Goal: Transaction & Acquisition: Purchase product/service

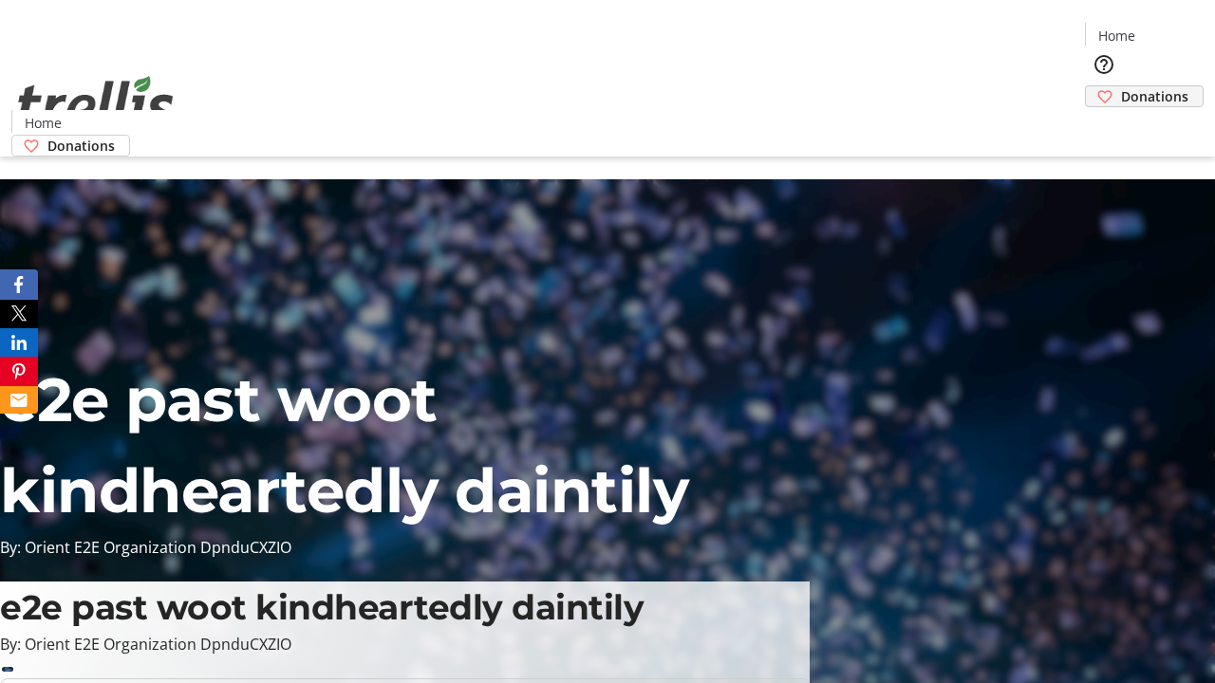
click at [1121, 86] on span "Donations" at bounding box center [1154, 96] width 67 height 20
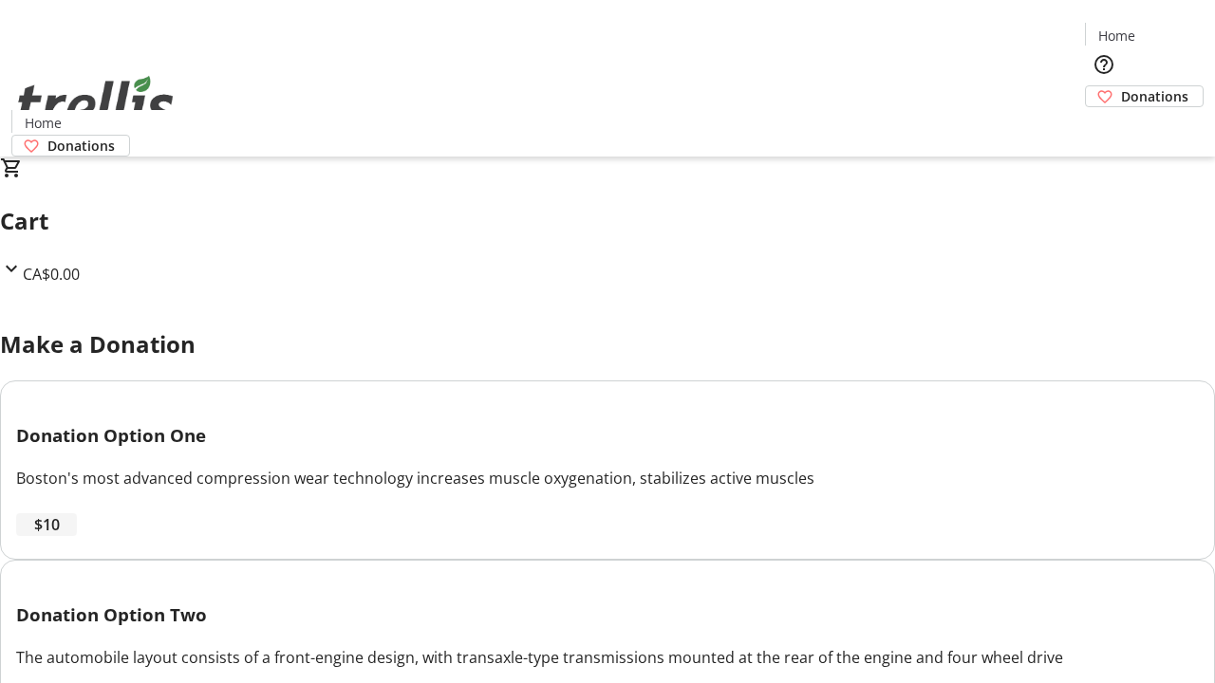
click at [60, 536] on span "$10" at bounding box center [47, 525] width 26 height 23
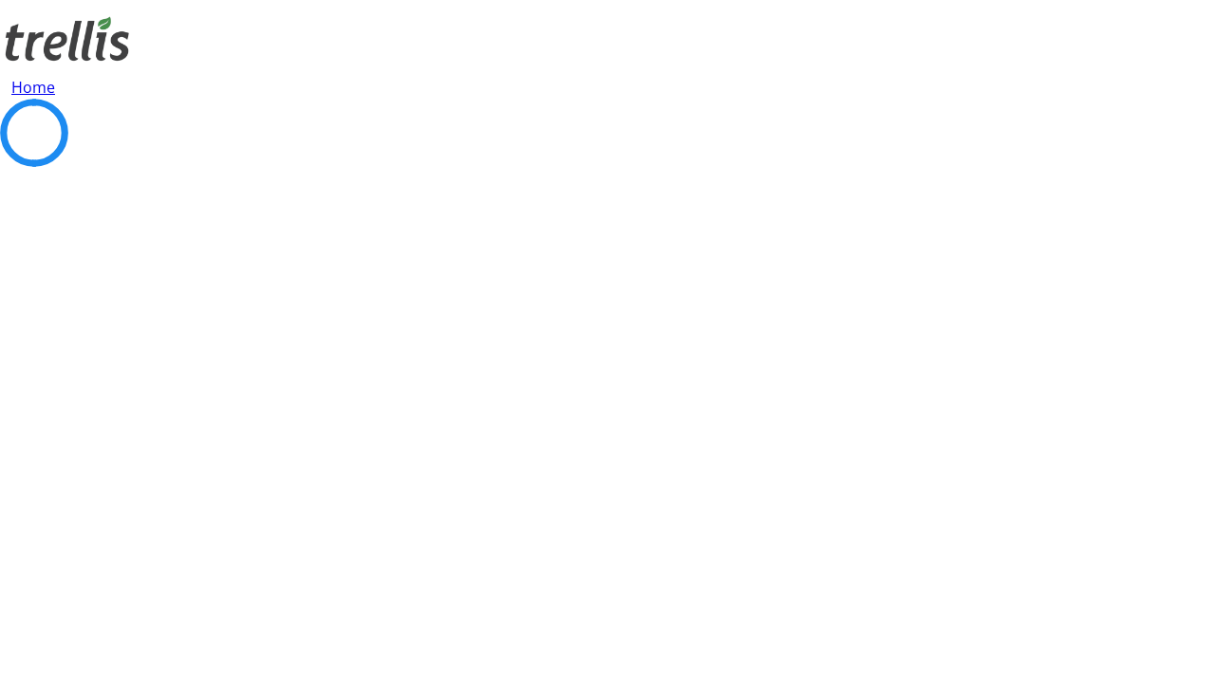
select select "CA"
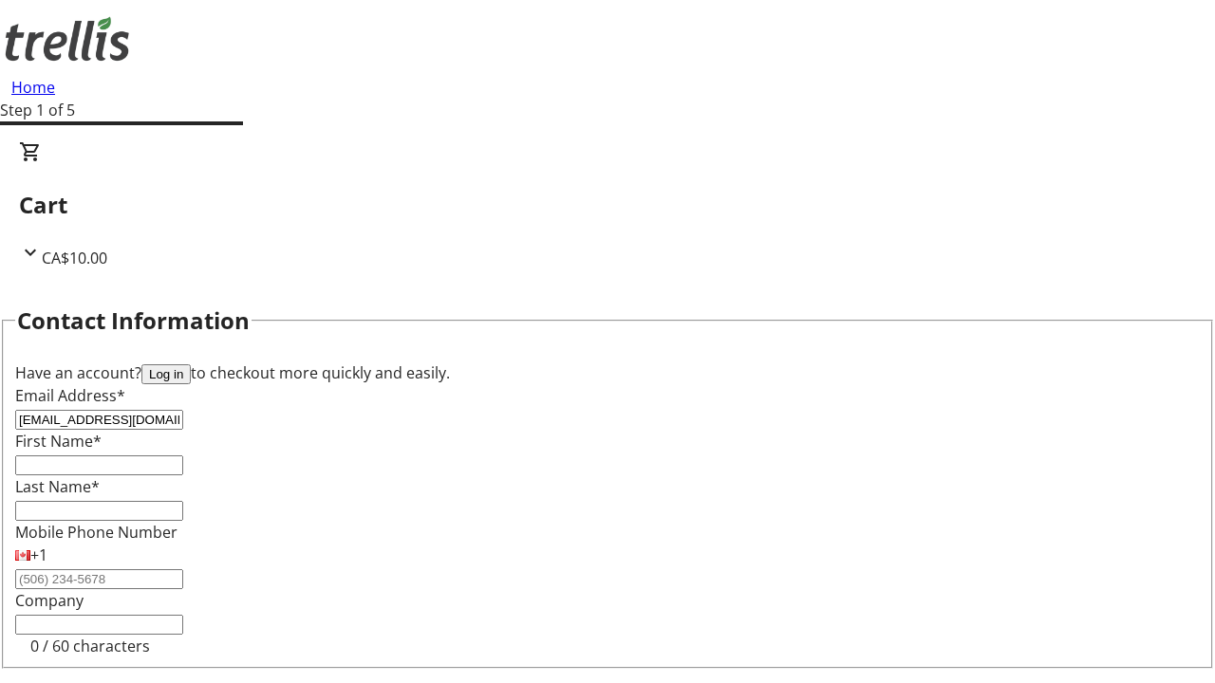
type input "[EMAIL_ADDRESS][DOMAIN_NAME]"
type input "[PERSON_NAME]"
type input "[STREET_ADDRESS][PERSON_NAME]"
type input "Kelowna"
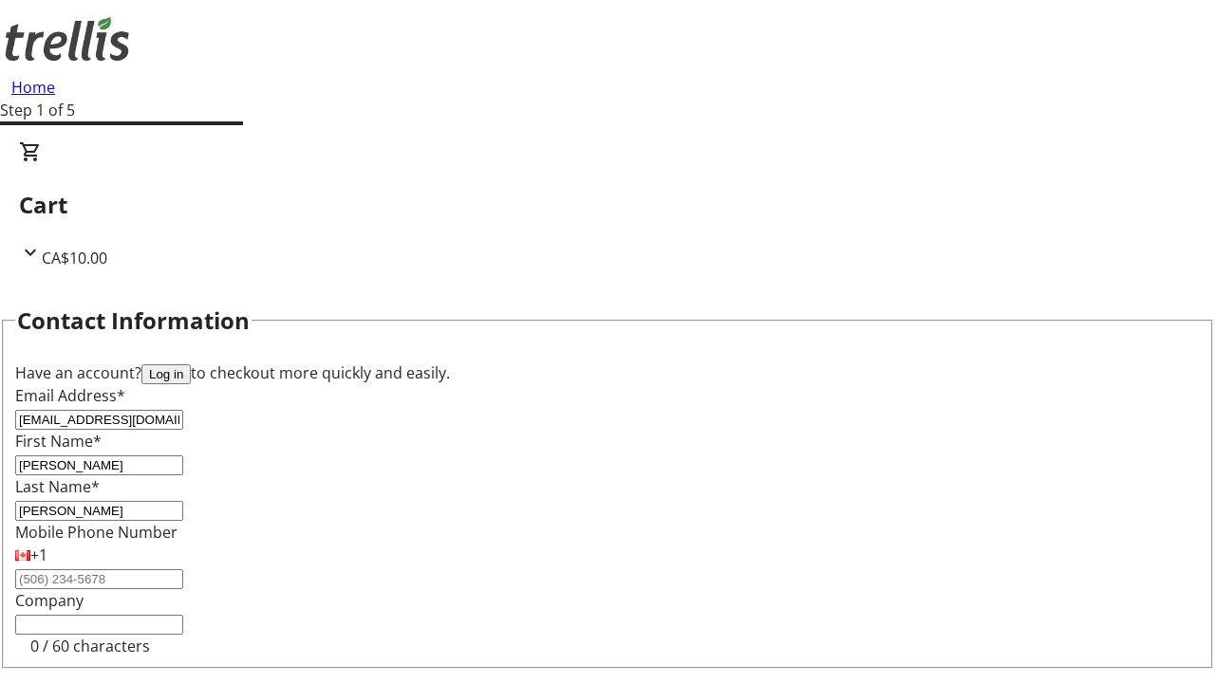
select select "BC"
type input "Kelowna"
type input "V1Y 0C2"
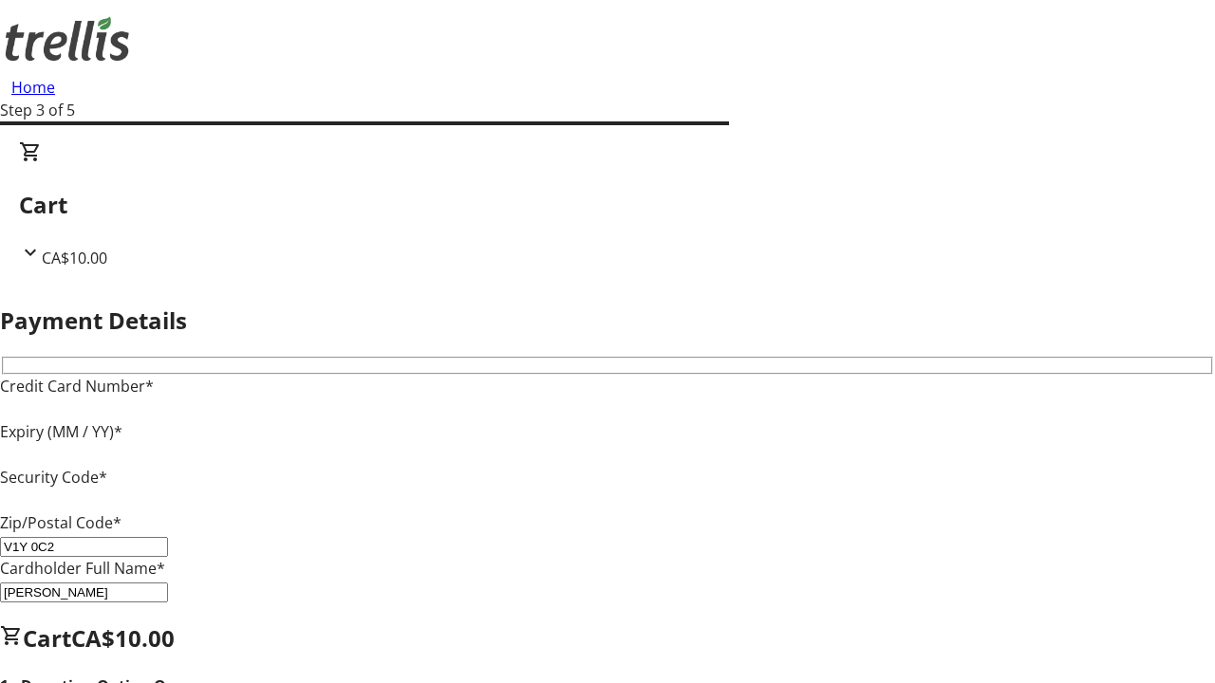
type input "V1Y 0C2"
